Goal: Obtain resource: Obtain resource

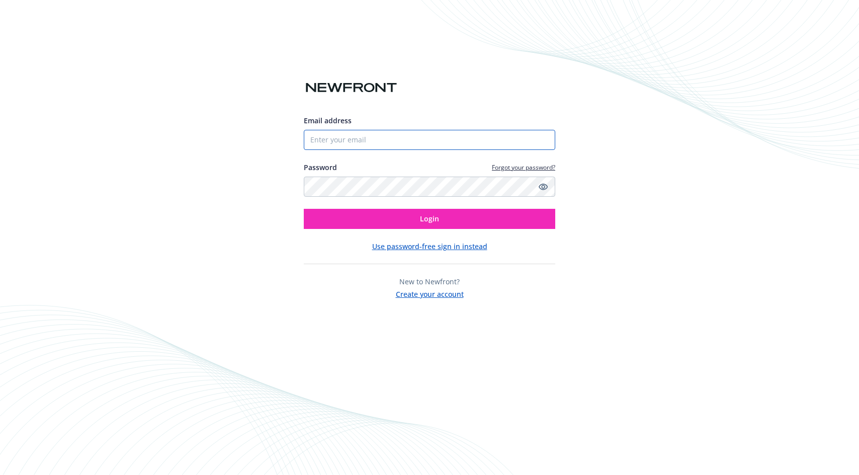
click at [319, 142] on input "Email address" at bounding box center [430, 140] width 252 height 20
click at [0, 475] on com-1password-button at bounding box center [0, 475] width 0 height 0
type input "[PERSON_NAME][EMAIL_ADDRESS][DOMAIN_NAME]"
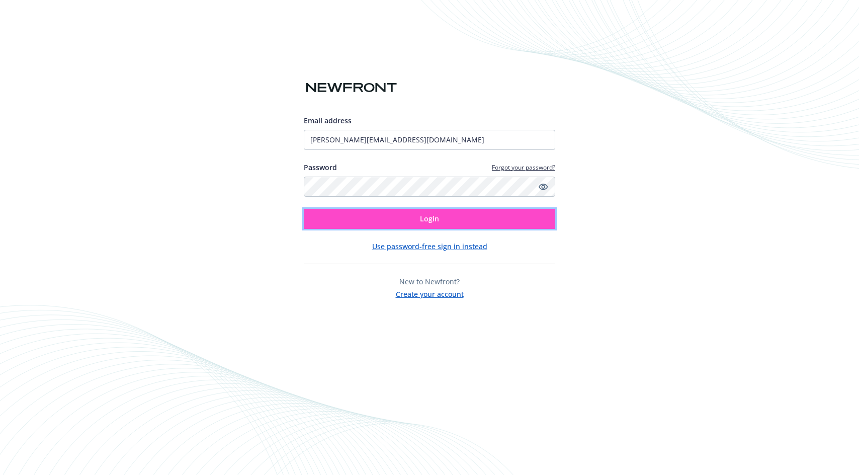
click at [418, 215] on button "Login" at bounding box center [430, 219] width 252 height 20
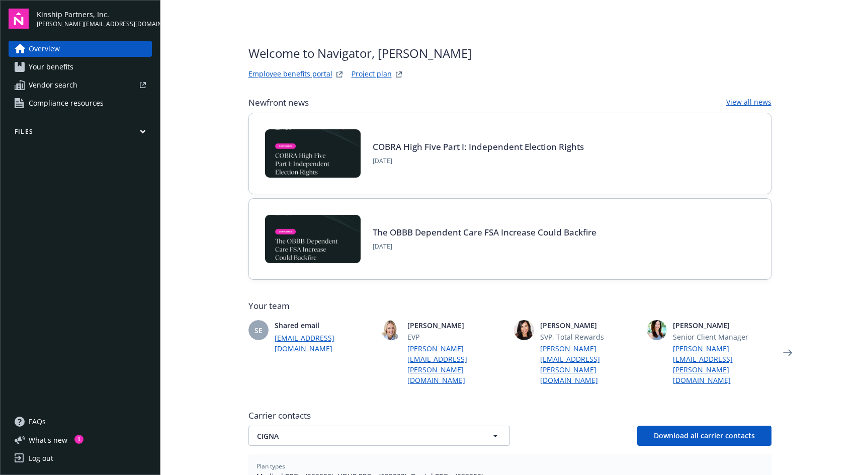
click at [62, 70] on span "Your benefits" at bounding box center [51, 67] width 45 height 16
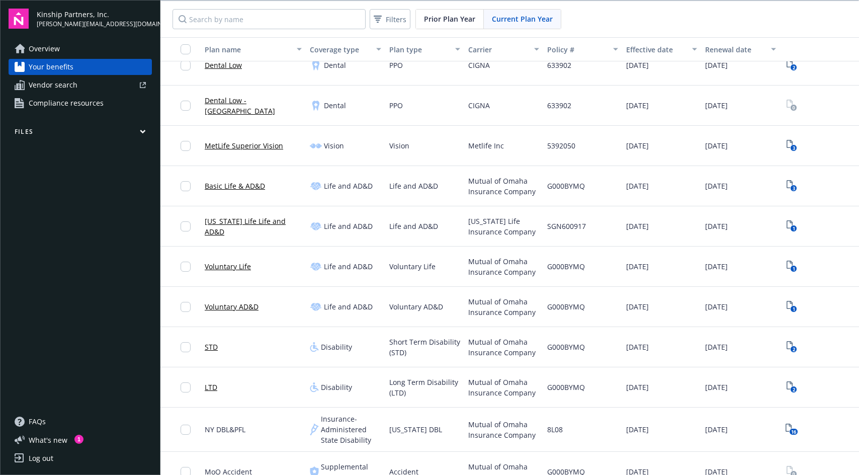
scroll to position [404, 0]
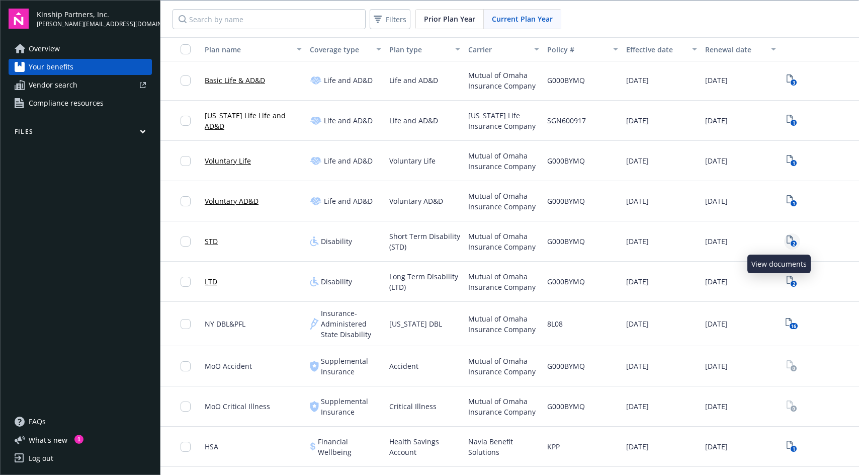
click at [787, 241] on icon "2" at bounding box center [792, 241] width 11 height 12
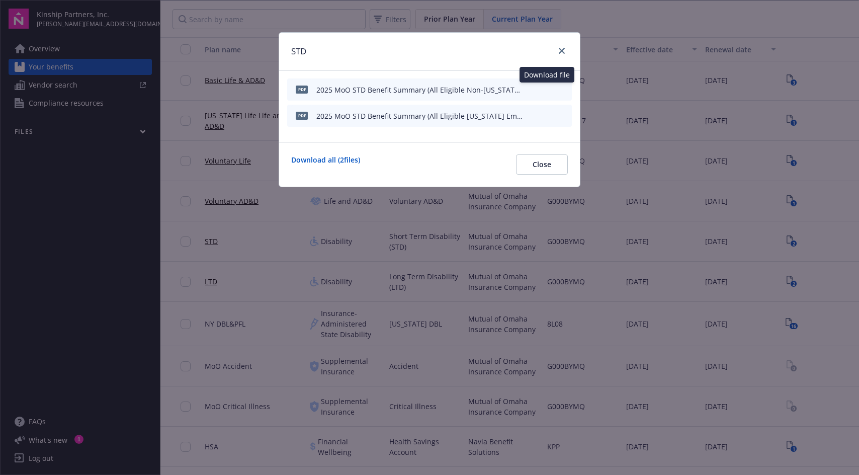
click at [546, 89] on icon "download file" at bounding box center [546, 88] width 7 height 6
click at [545, 116] on icon "download file" at bounding box center [546, 115] width 8 height 8
click at [560, 51] on icon "close" at bounding box center [562, 51] width 6 height 6
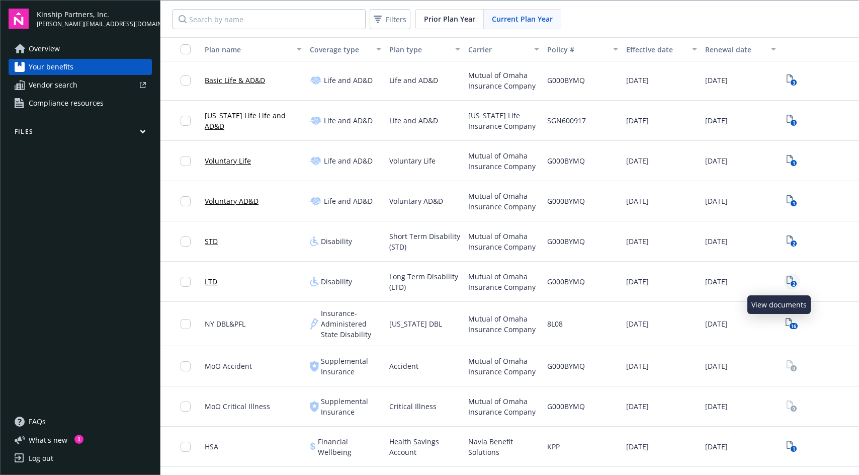
click at [787, 280] on icon "2" at bounding box center [792, 282] width 11 height 12
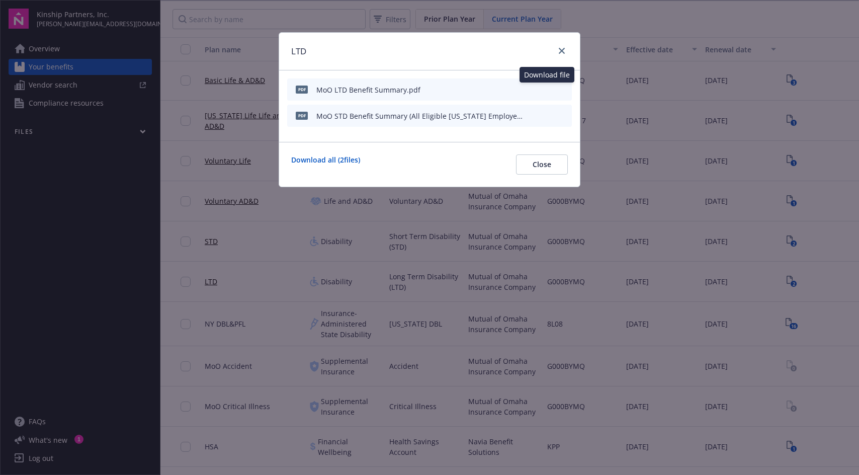
click at [546, 89] on icon "download file" at bounding box center [546, 89] width 8 height 8
click at [544, 115] on icon "download file" at bounding box center [546, 115] width 8 height 8
click at [561, 50] on icon "close" at bounding box center [562, 51] width 6 height 6
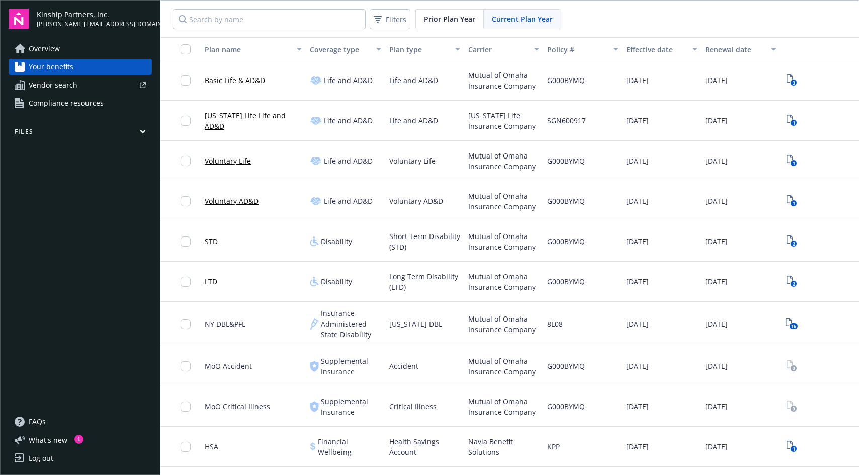
click at [45, 49] on span "Overview" at bounding box center [44, 49] width 31 height 16
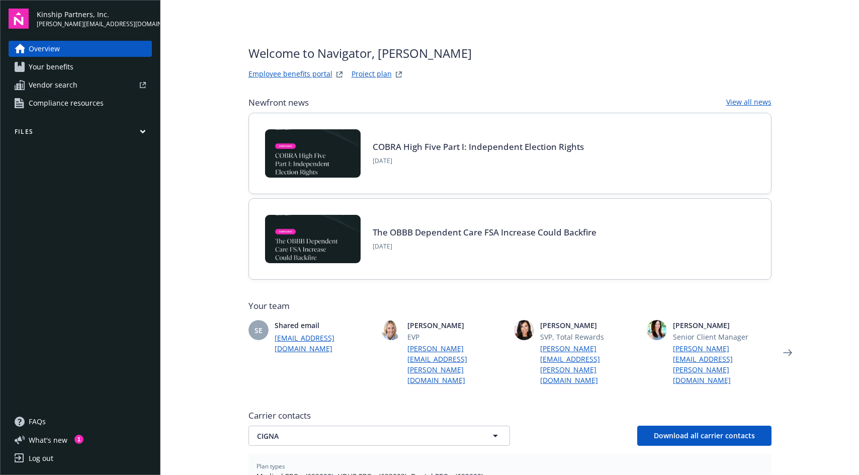
scroll to position [204, 0]
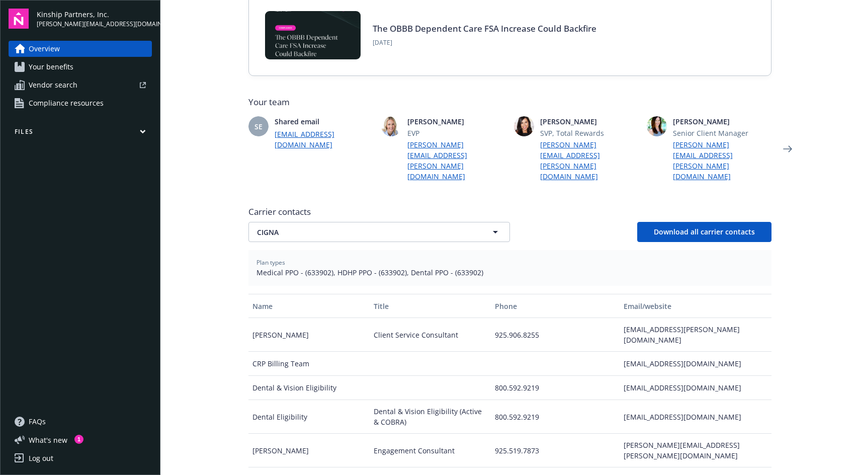
click at [55, 62] on span "Your benefits" at bounding box center [51, 67] width 45 height 16
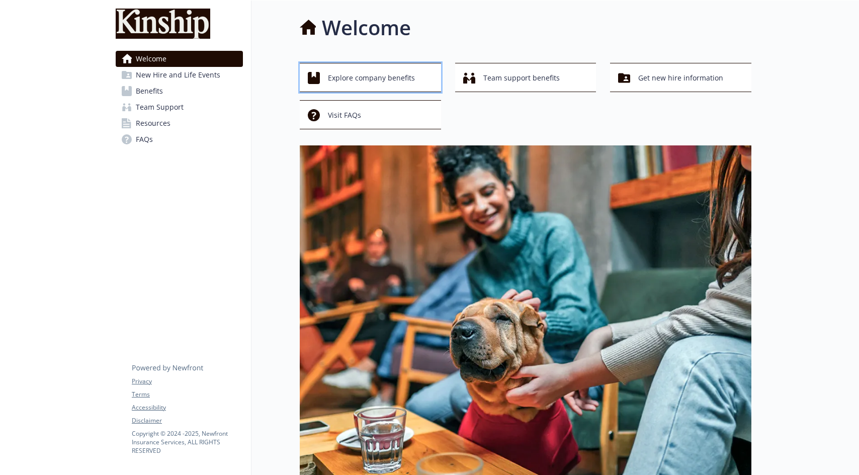
click at [387, 78] on span "Explore company benefits" at bounding box center [371, 77] width 87 height 19
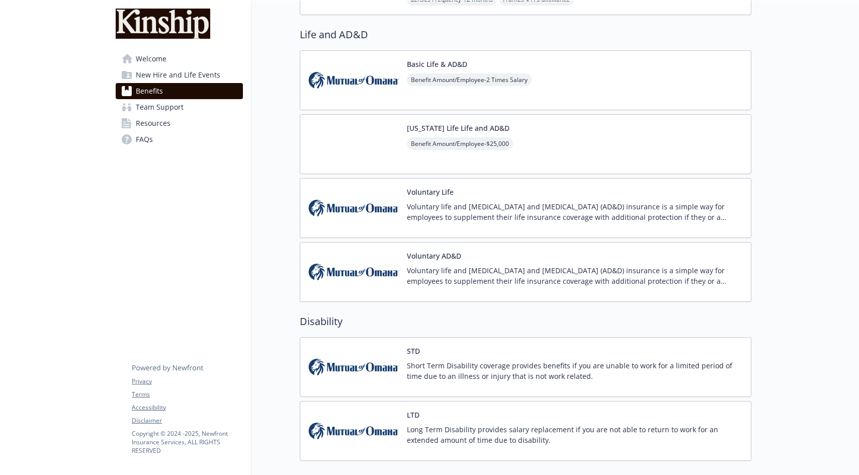
scroll to position [918, 0]
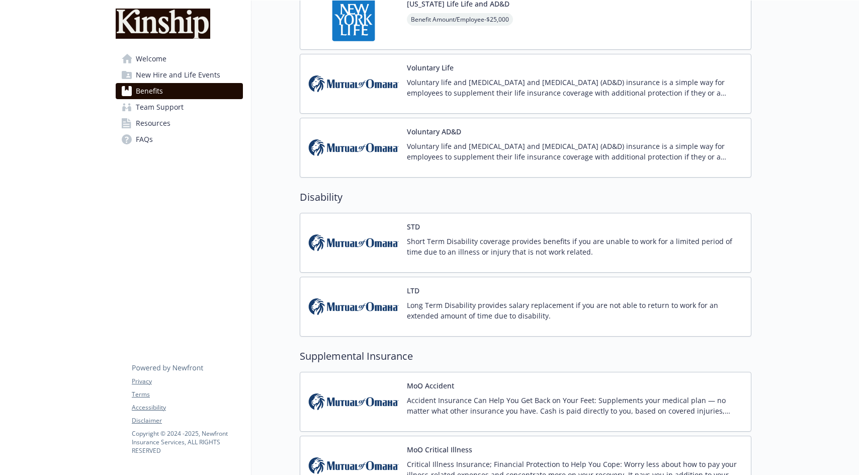
click at [583, 236] on p "Short Term Disability coverage provides benefits if you are unable to work for …" at bounding box center [575, 246] width 336 height 21
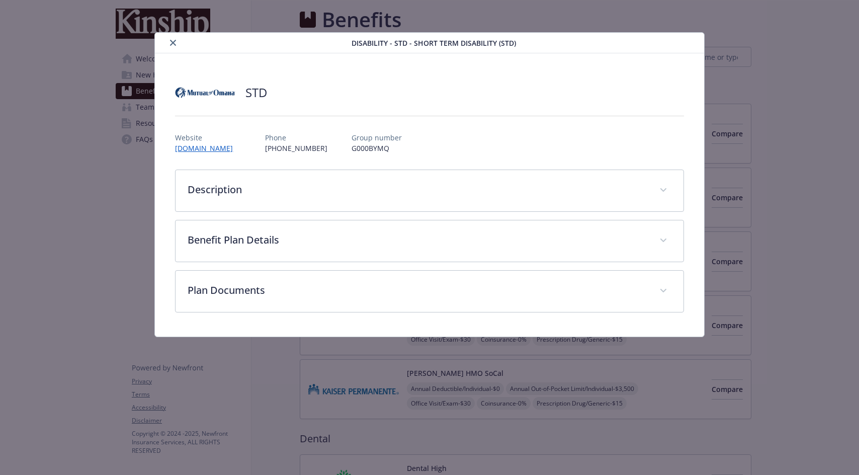
scroll to position [918, 0]
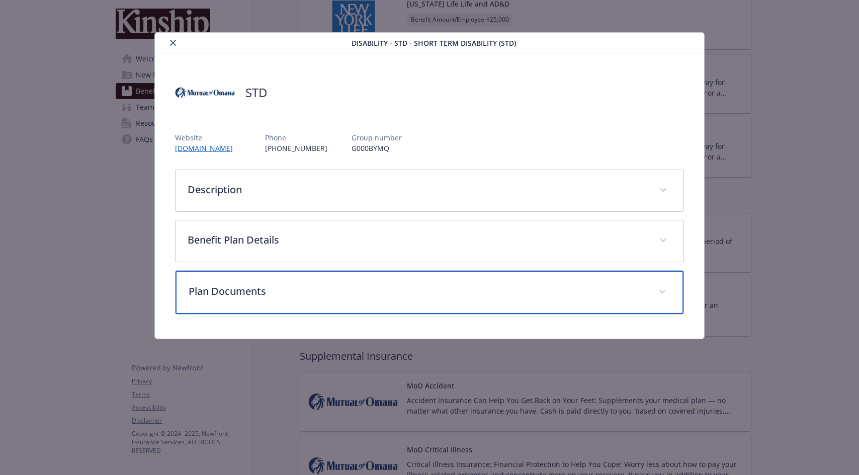
click at [462, 288] on p "Plan Documents" at bounding box center [417, 291] width 457 height 15
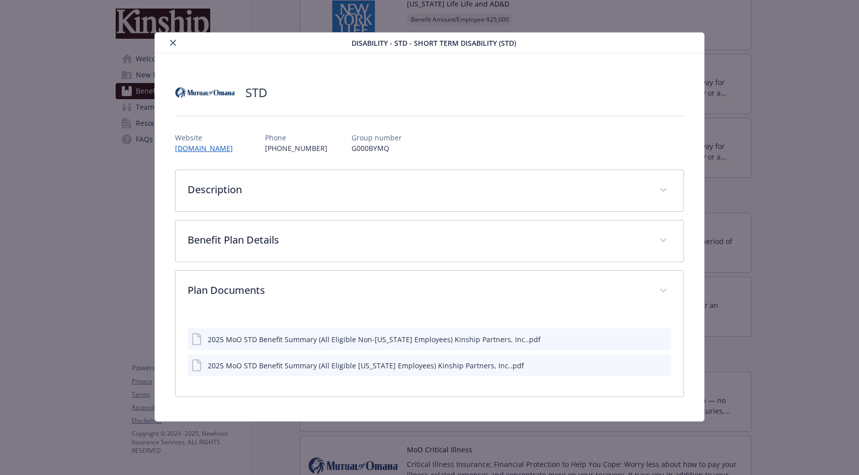
click at [663, 341] on icon "preview file" at bounding box center [662, 338] width 9 height 7
click at [174, 40] on icon "close" at bounding box center [173, 43] width 6 height 6
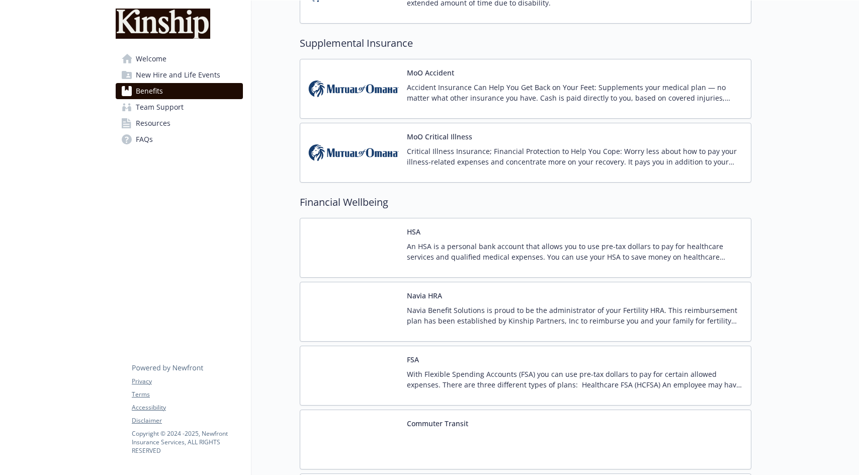
scroll to position [1406, 0]
